Goal: Task Accomplishment & Management: Complete application form

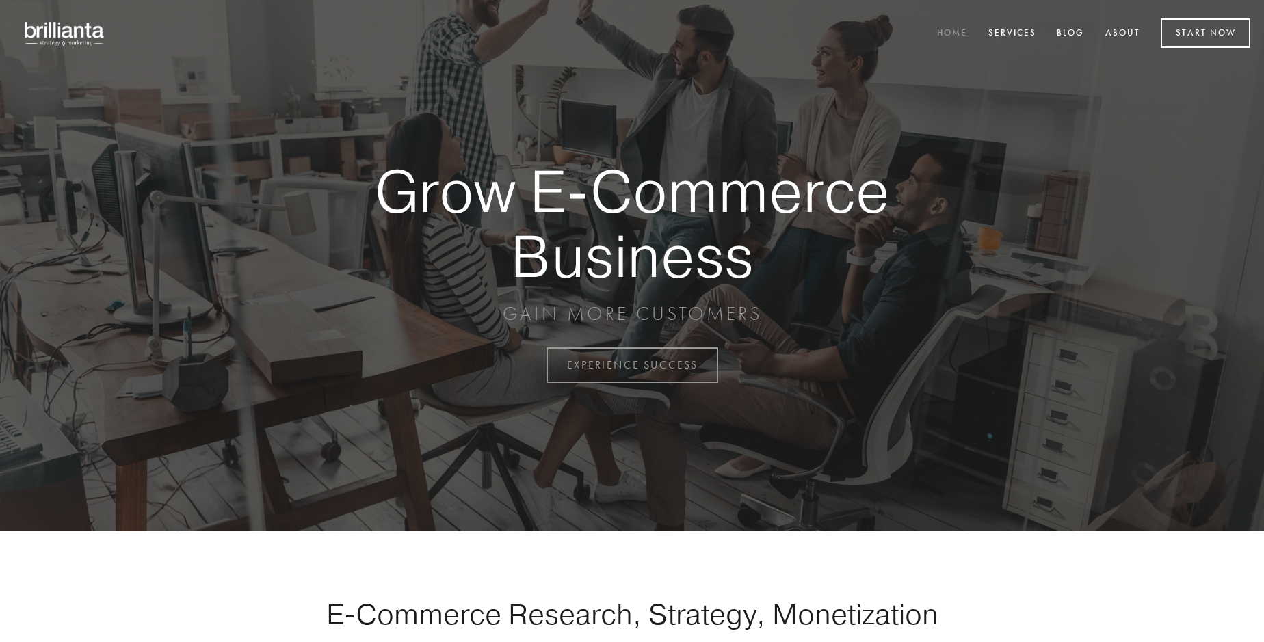
scroll to position [3585, 0]
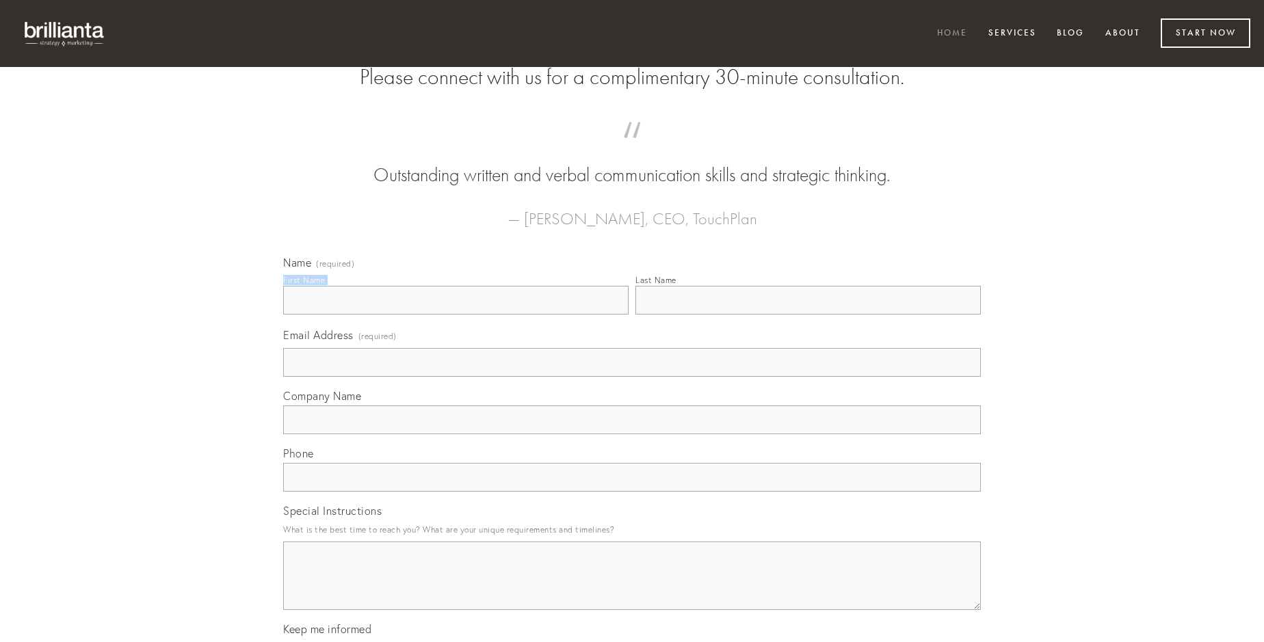
type input "[PERSON_NAME]"
click at [808, 315] on input "Last Name" at bounding box center [807, 300] width 345 height 29
type input "[PERSON_NAME]"
click at [632, 377] on input "Email Address (required)" at bounding box center [632, 362] width 698 height 29
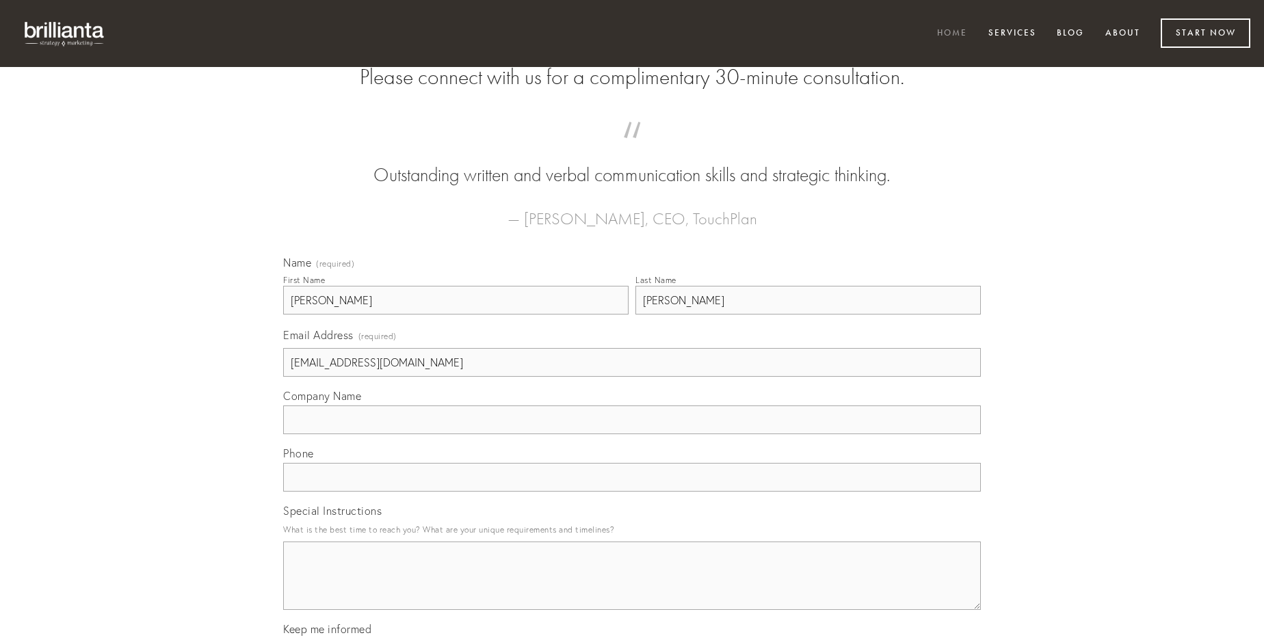
type input "[EMAIL_ADDRESS][DOMAIN_NAME]"
click at [632, 434] on input "Company Name" at bounding box center [632, 420] width 698 height 29
type input "conatus"
click at [632, 492] on input "text" at bounding box center [632, 477] width 698 height 29
click at [632, 588] on textarea "Special Instructions" at bounding box center [632, 576] width 698 height 68
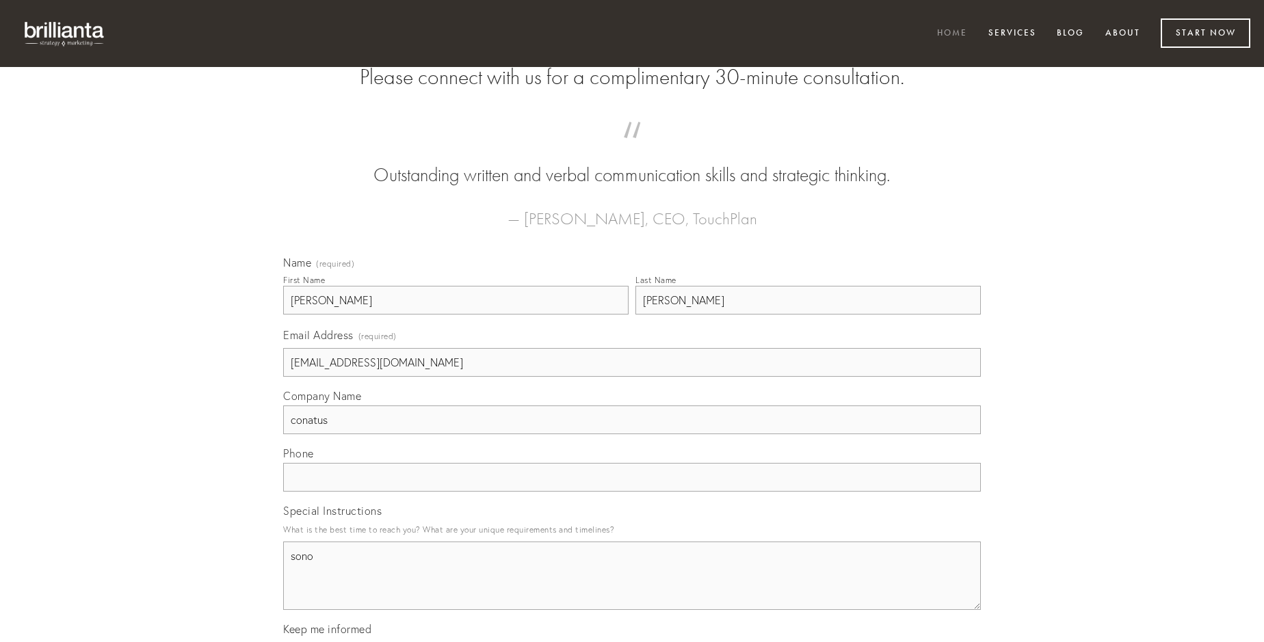
type textarea "sono"
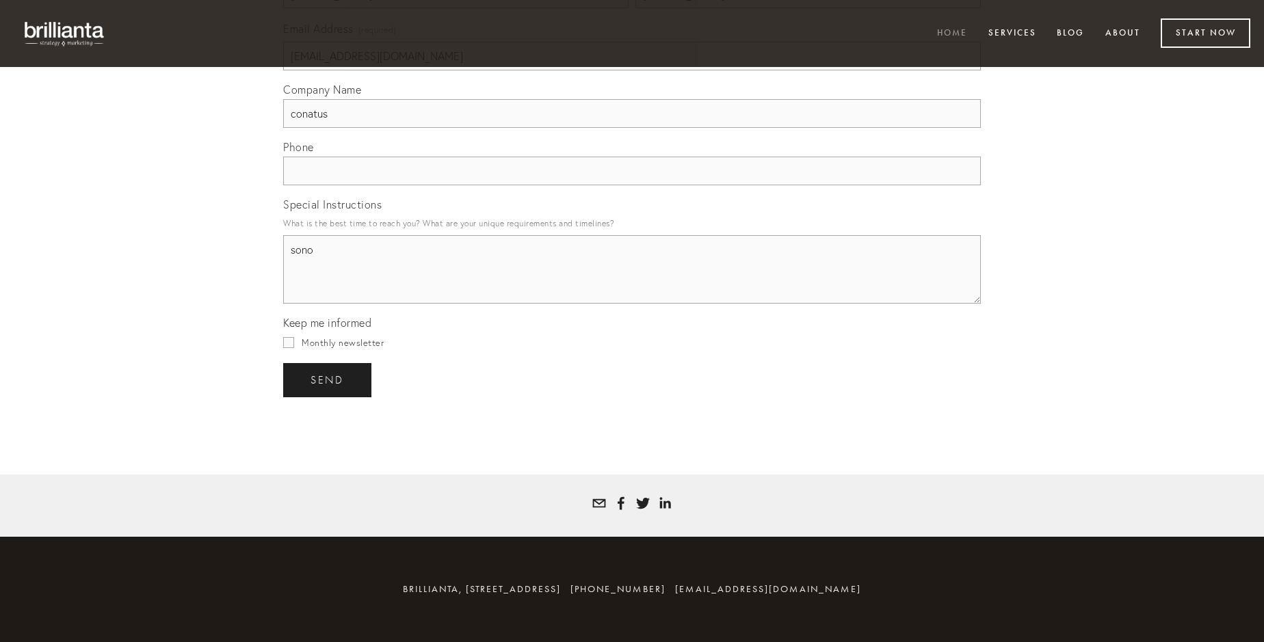
click at [328, 380] on span "send" at bounding box center [327, 380] width 34 height 12
